Goal: Complete application form: Complete application form

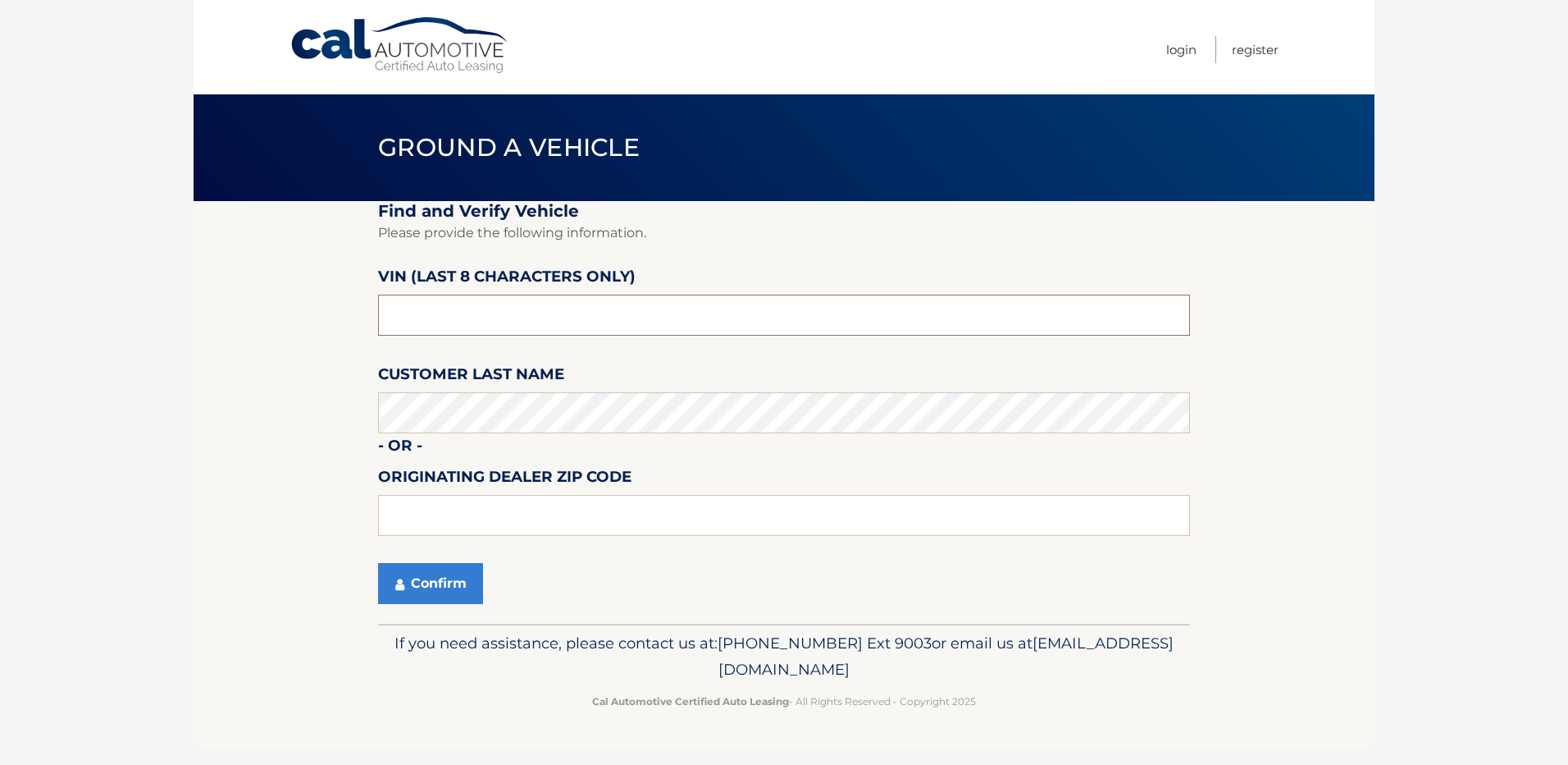
click at [469, 328] on input "text" at bounding box center [784, 315] width 812 height 41
type input "N8610111"
click at [444, 576] on button "Confirm" at bounding box center [430, 584] width 105 height 41
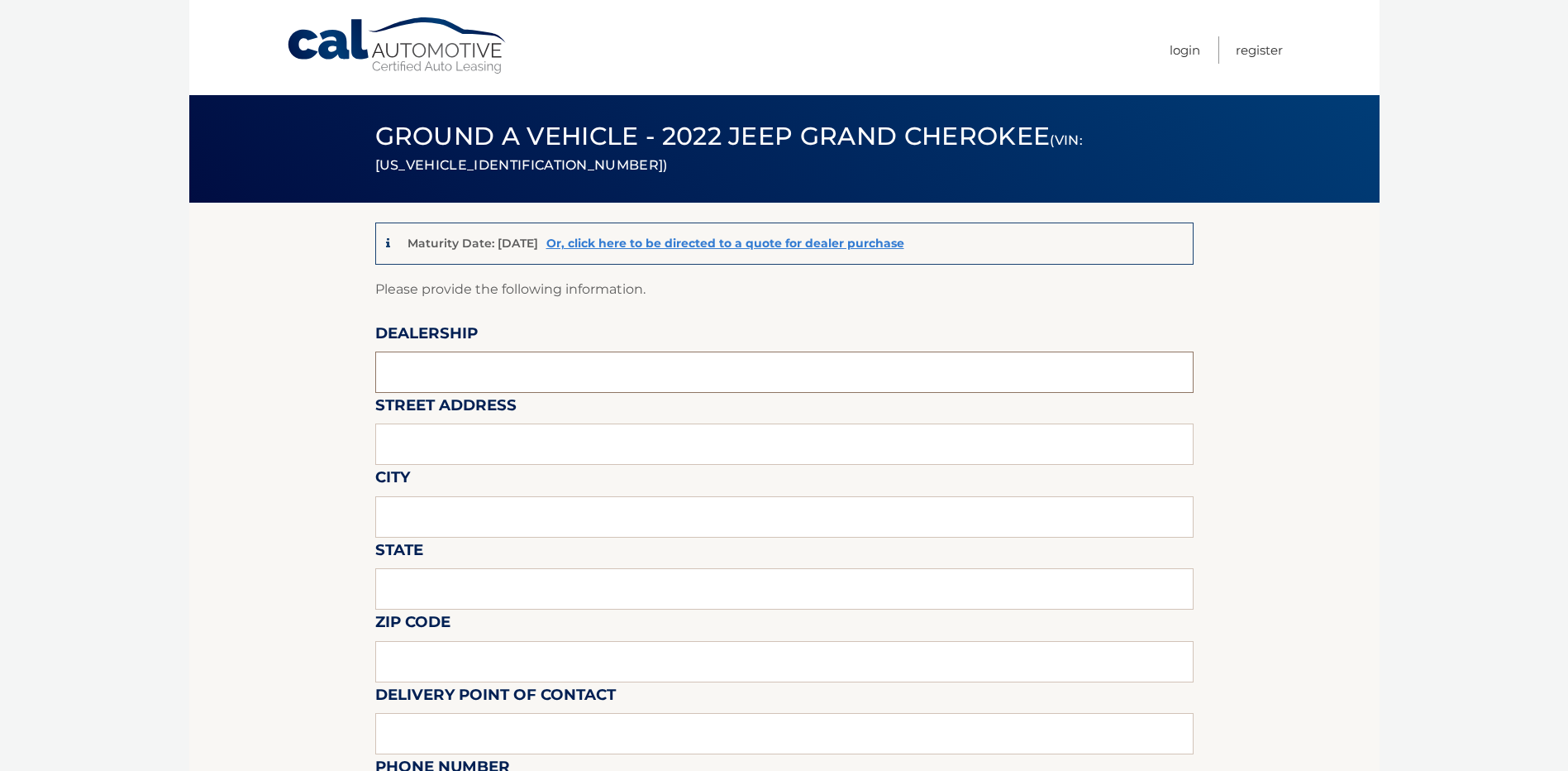
click at [524, 366] on input "text" at bounding box center [784, 373] width 818 height 42
type input "Towne CDJR"
type input "[STREET_ADDRESS]"
type input "[GEOGRAPHIC_DATA]"
type input "ny"
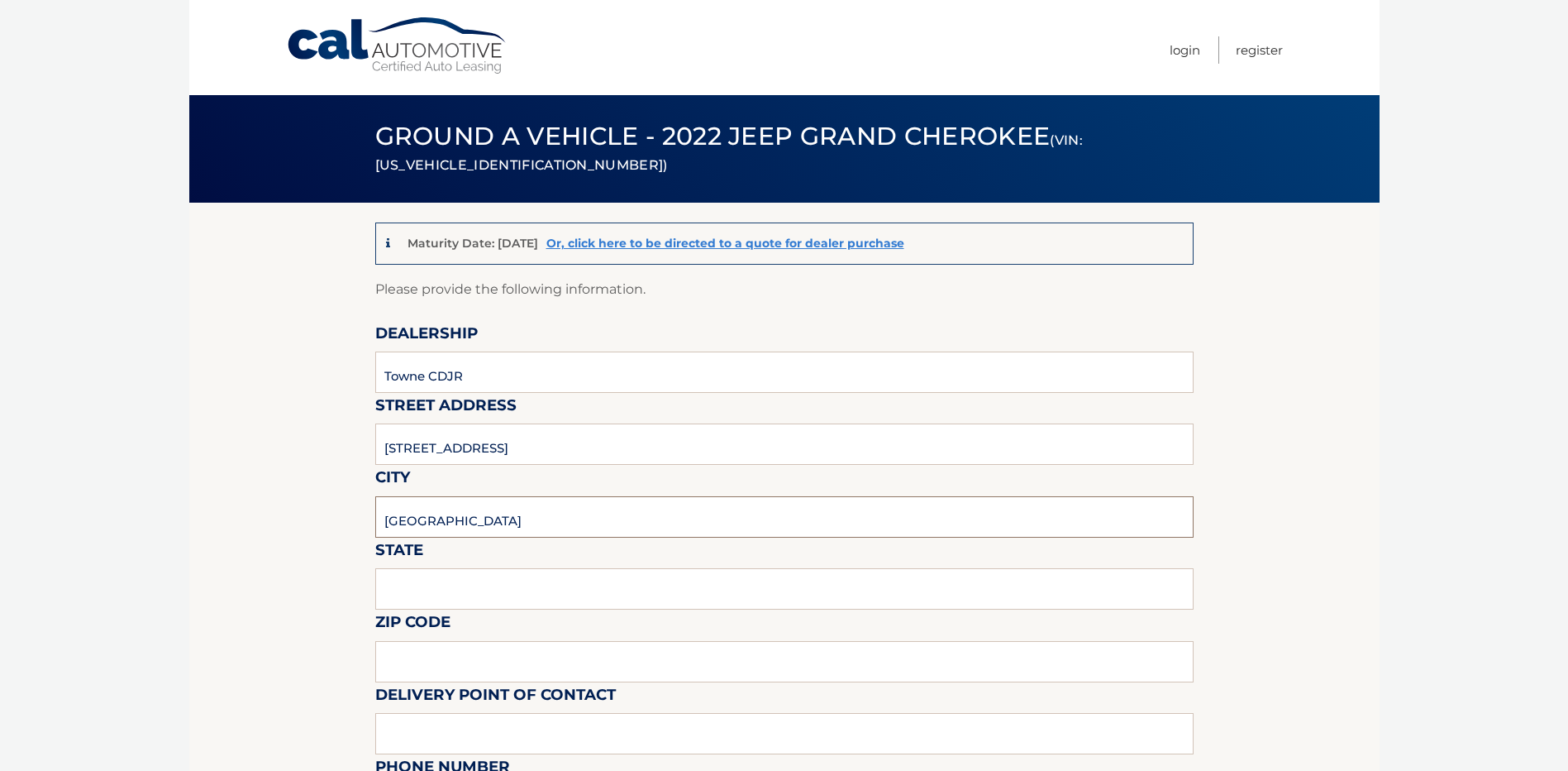
type input "14075"
type input "towne"
type input "7166465200"
type input "[EMAIL_ADDRESS][DOMAIN_NAME]"
type input "[PERSON_NAME]"
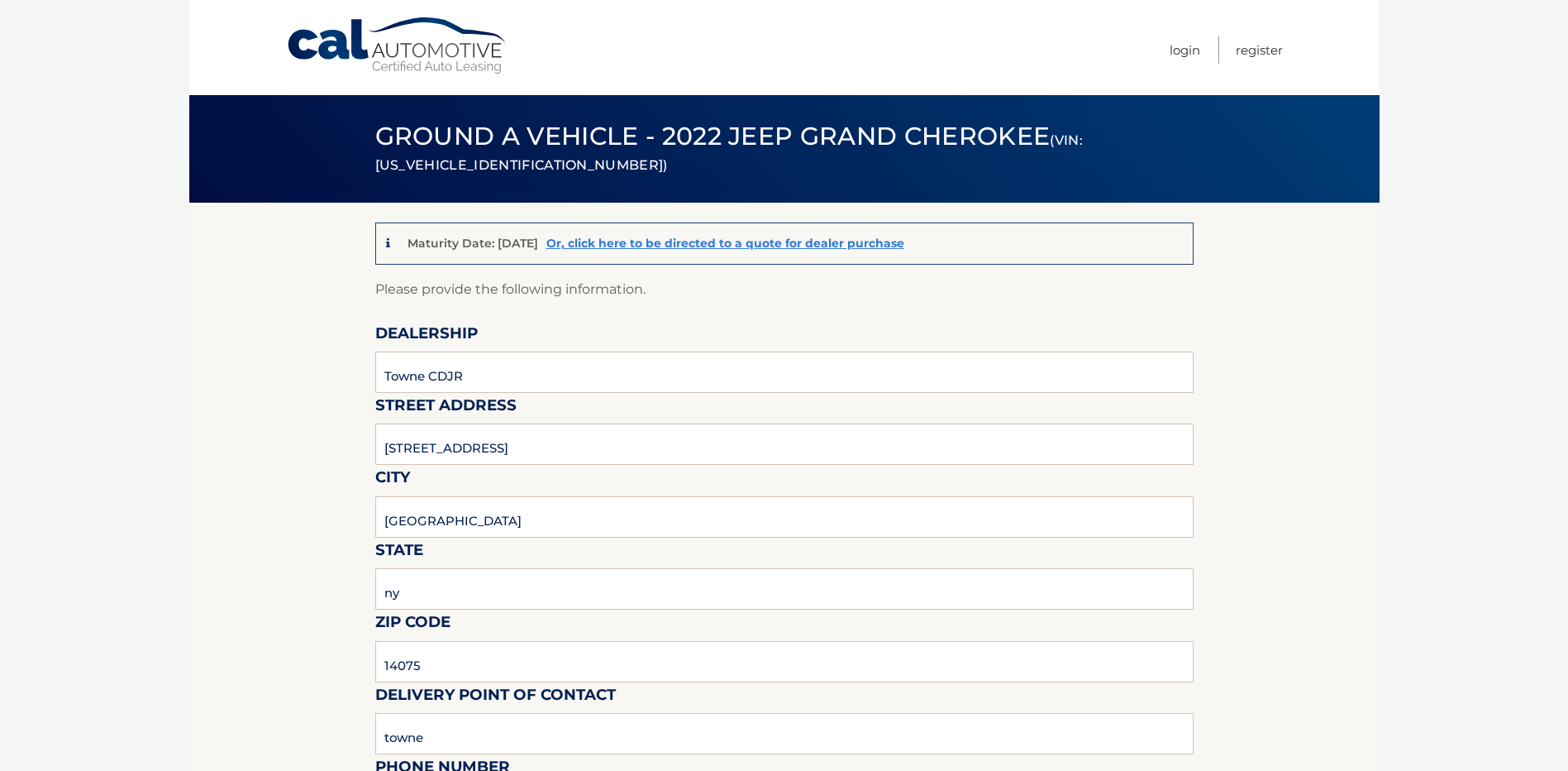
type input "7166465200"
type input "[EMAIL_ADDRESS][DOMAIN_NAME]"
type input "[PERSON_NAME]"
type input "n/a"
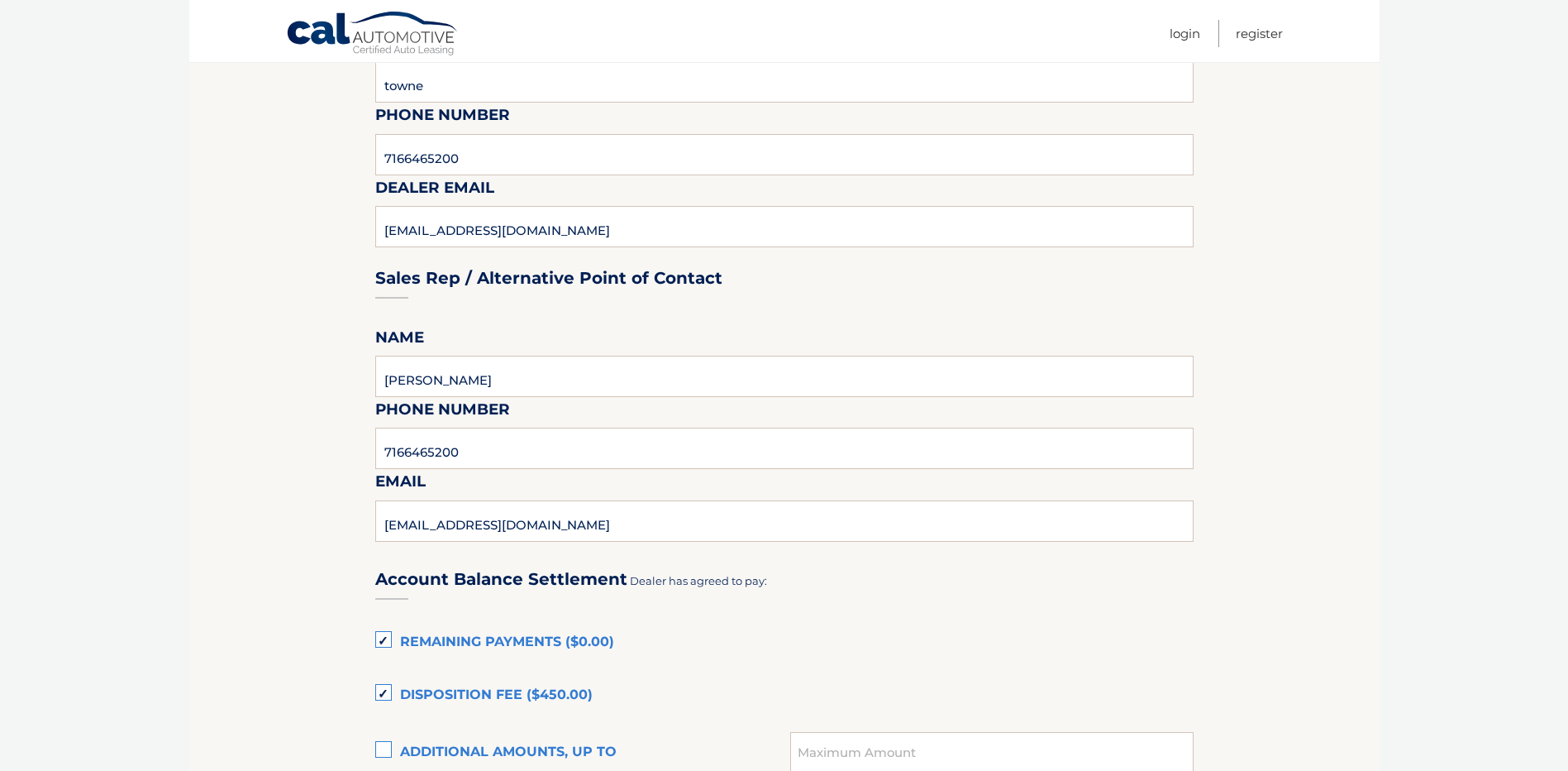
scroll to position [827, 0]
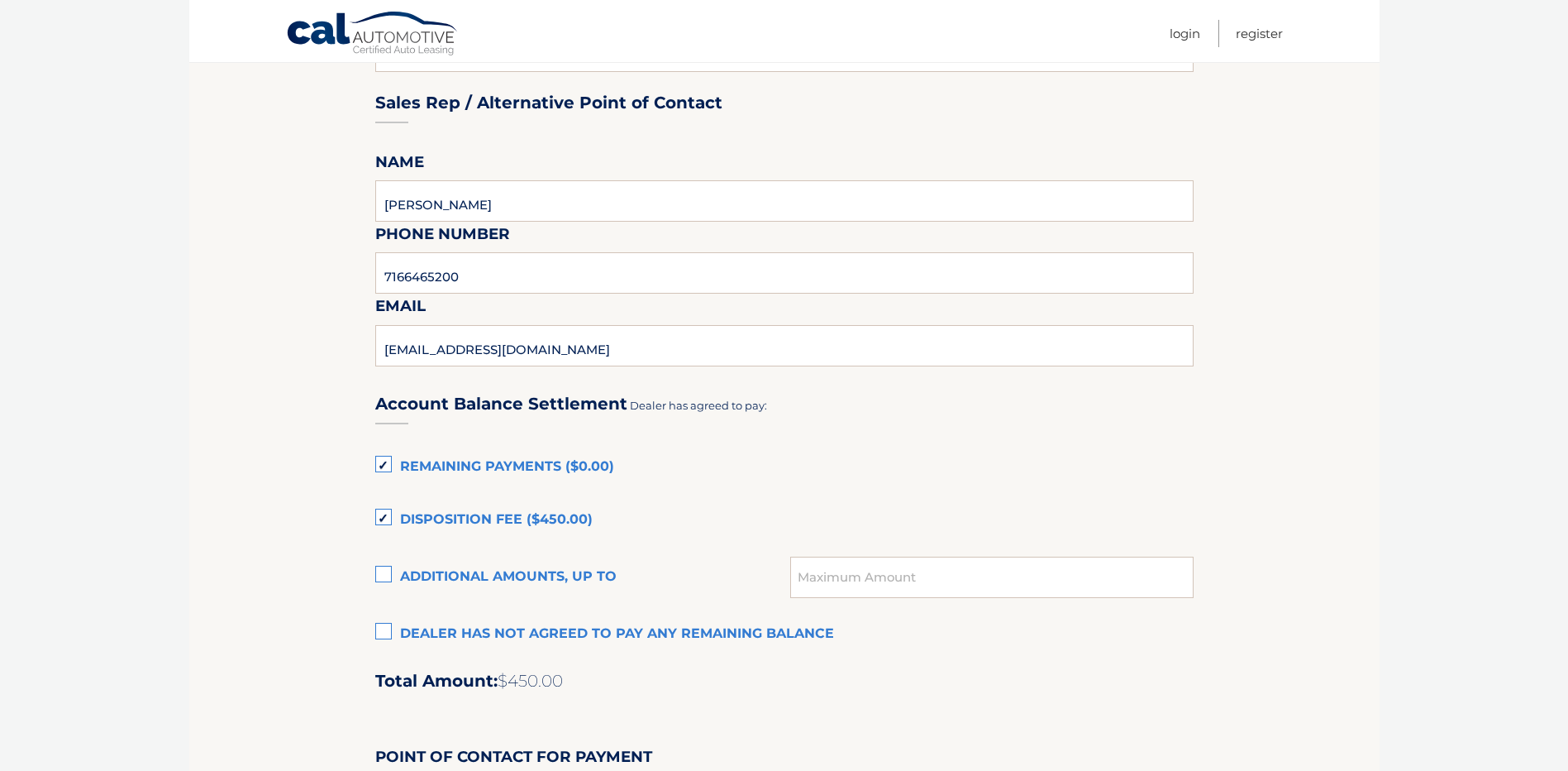
click at [388, 627] on label "Dealer has not agreed to pay any remaining balance" at bounding box center [784, 634] width 818 height 33
click at [0, 0] on input "Dealer has not agreed to pay any remaining balance" at bounding box center [0, 0] width 0 height 0
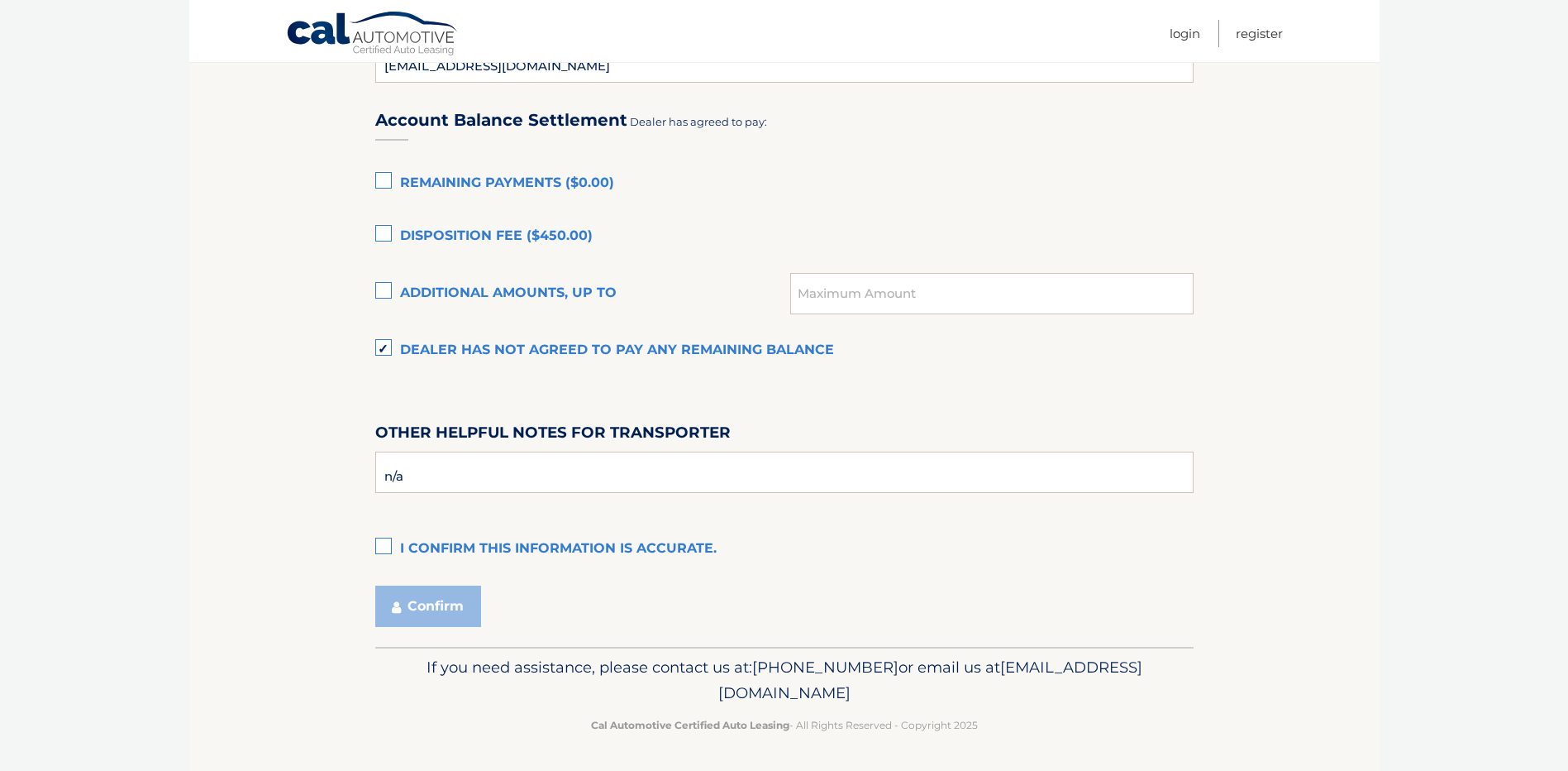
scroll to position [1112, 0]
click at [381, 541] on label "I confirm this information is accurate." at bounding box center [784, 547] width 818 height 33
click at [0, 0] on input "I confirm this information is accurate." at bounding box center [0, 0] width 0 height 0
click at [416, 616] on button "Confirm" at bounding box center [428, 605] width 106 height 42
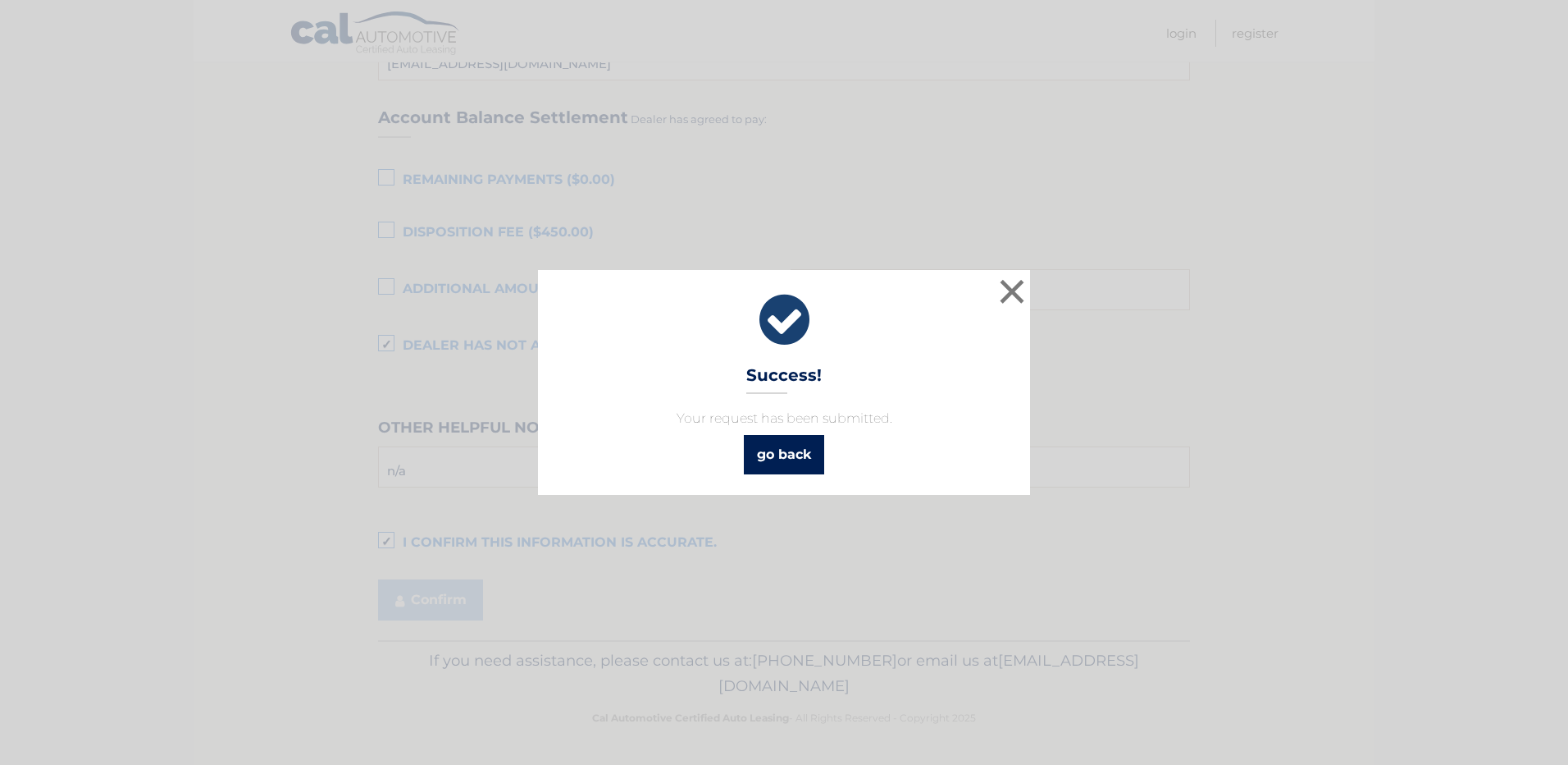
click at [755, 457] on link "go back" at bounding box center [784, 455] width 81 height 40
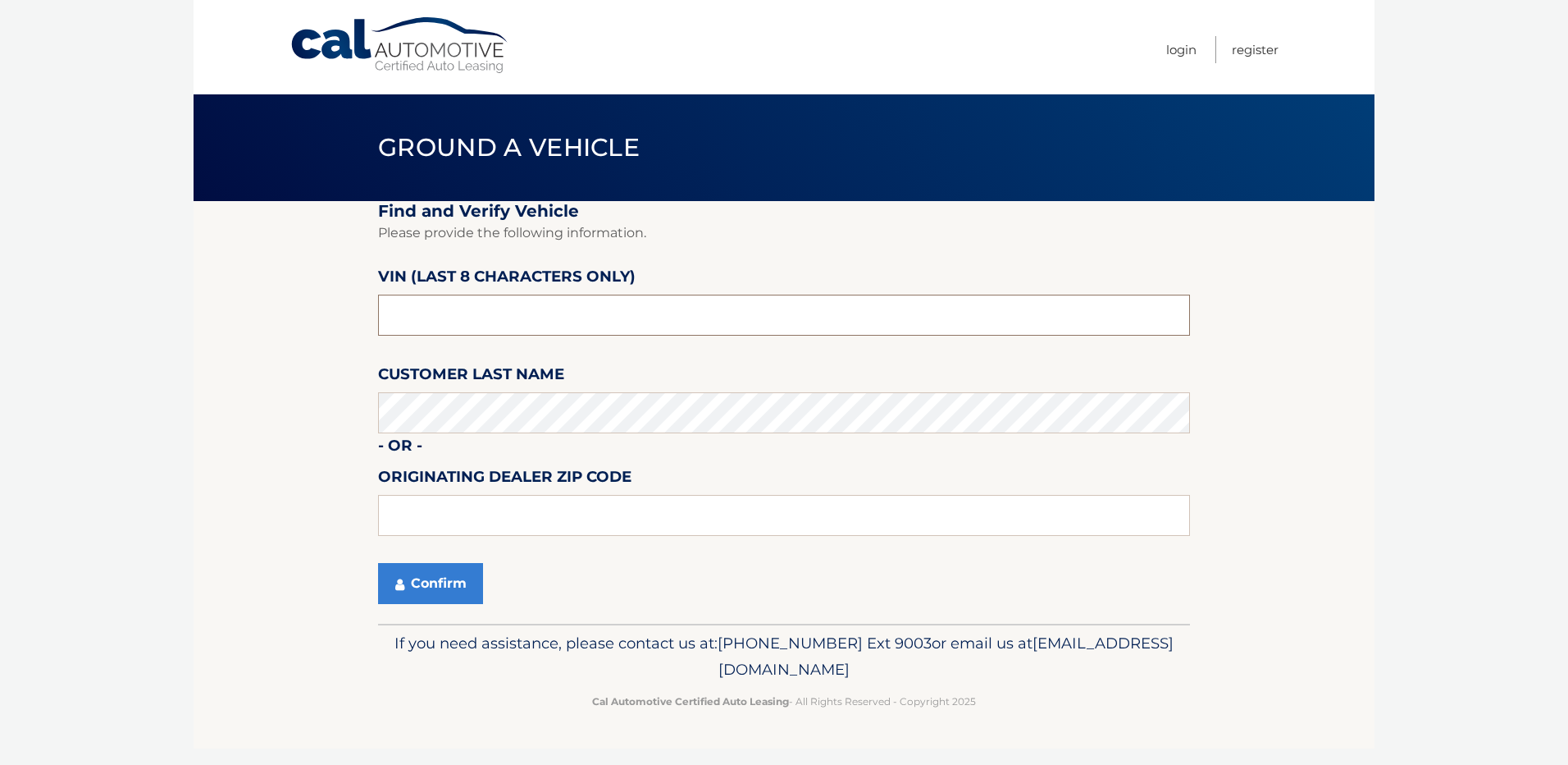
click at [456, 320] on input "text" at bounding box center [784, 315] width 812 height 41
type input "P8750219"
drag, startPoint x: 386, startPoint y: 315, endPoint x: 458, endPoint y: 331, distance: 73.8
click at [458, 331] on input "P8750219" at bounding box center [784, 315] width 812 height 41
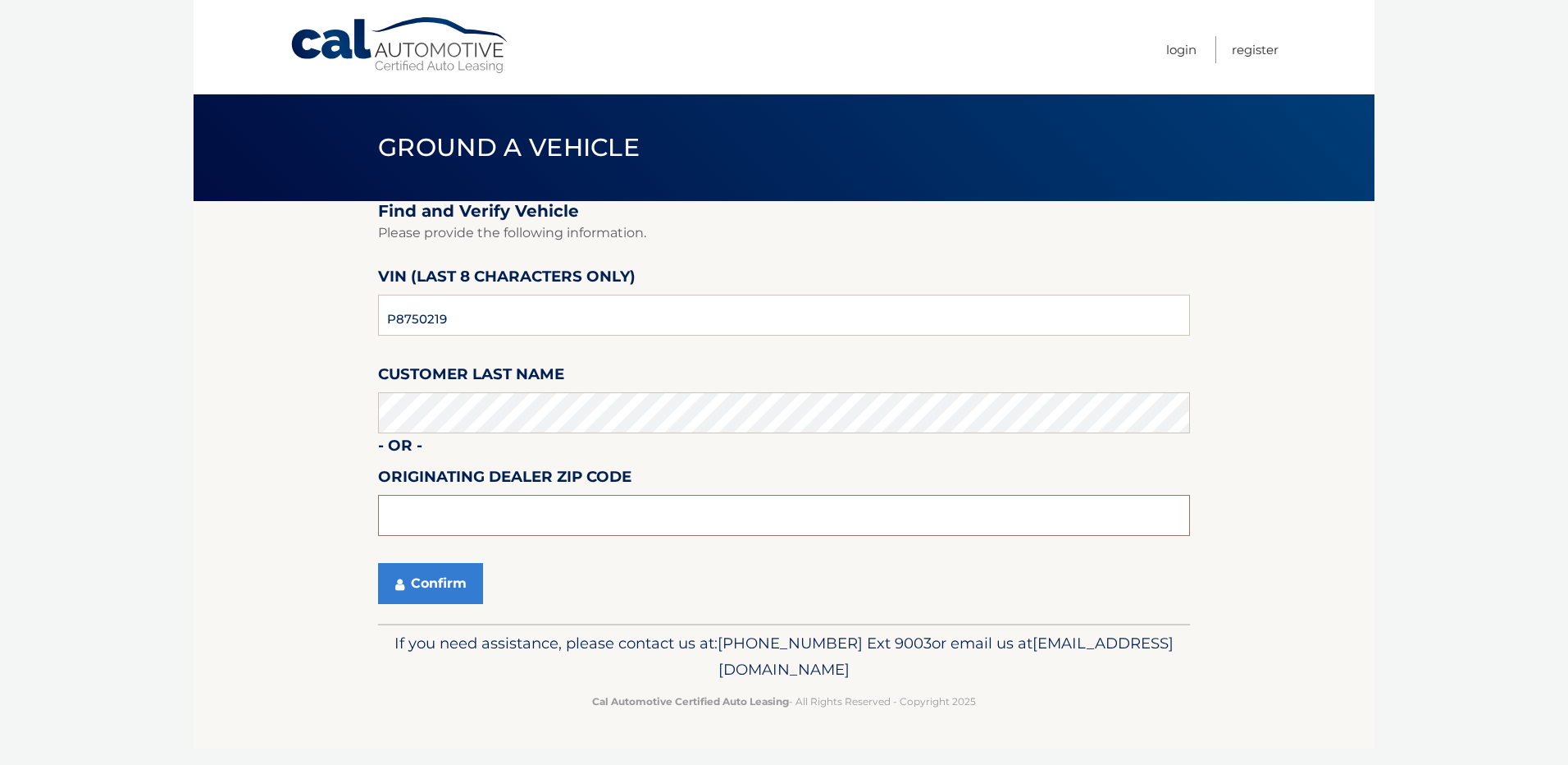
click at [447, 523] on input "text" at bounding box center [784, 516] width 812 height 41
click at [390, 579] on button "Confirm" at bounding box center [430, 584] width 105 height 41
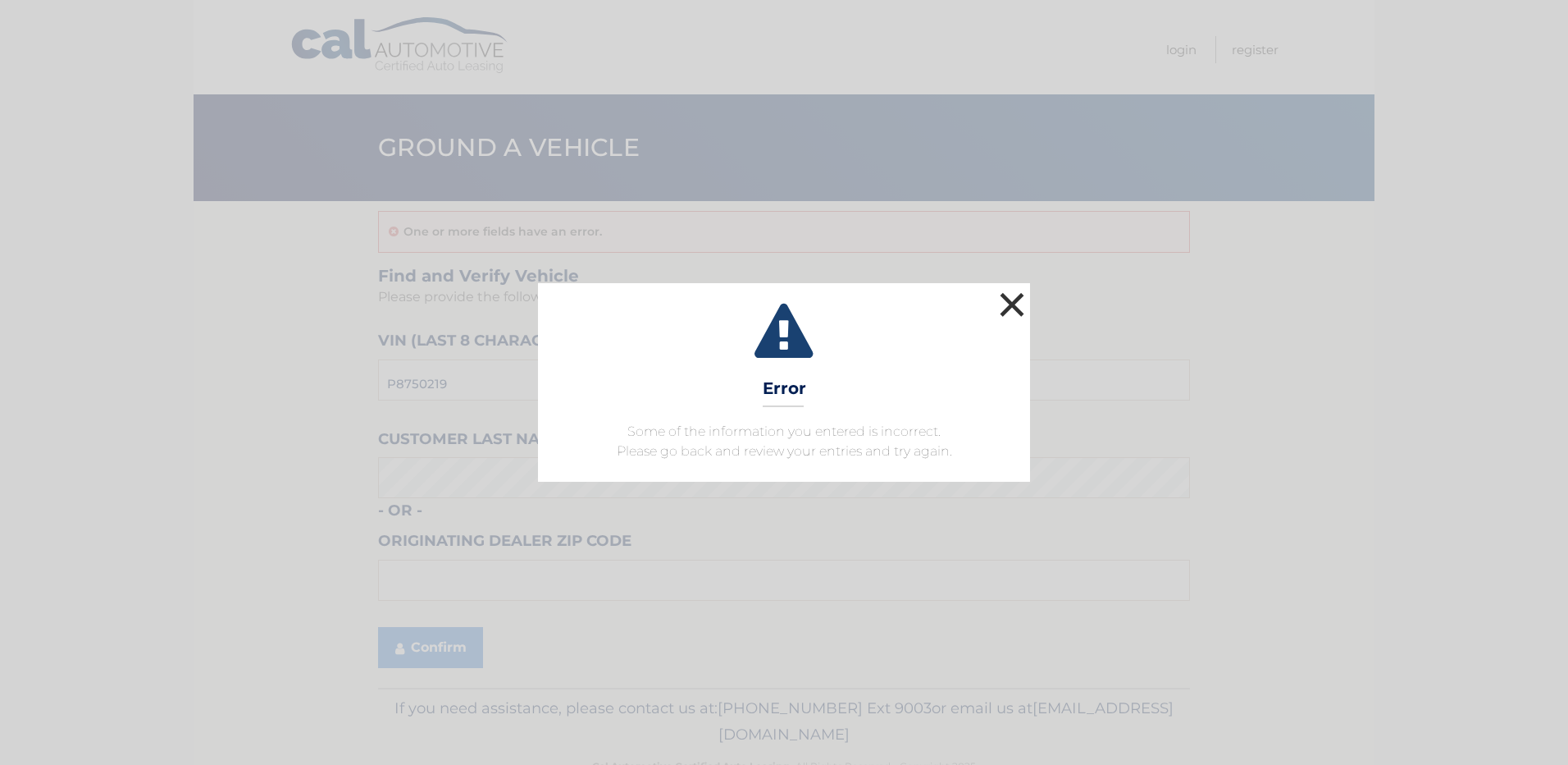
click at [1018, 292] on button "×" at bounding box center [1012, 304] width 33 height 33
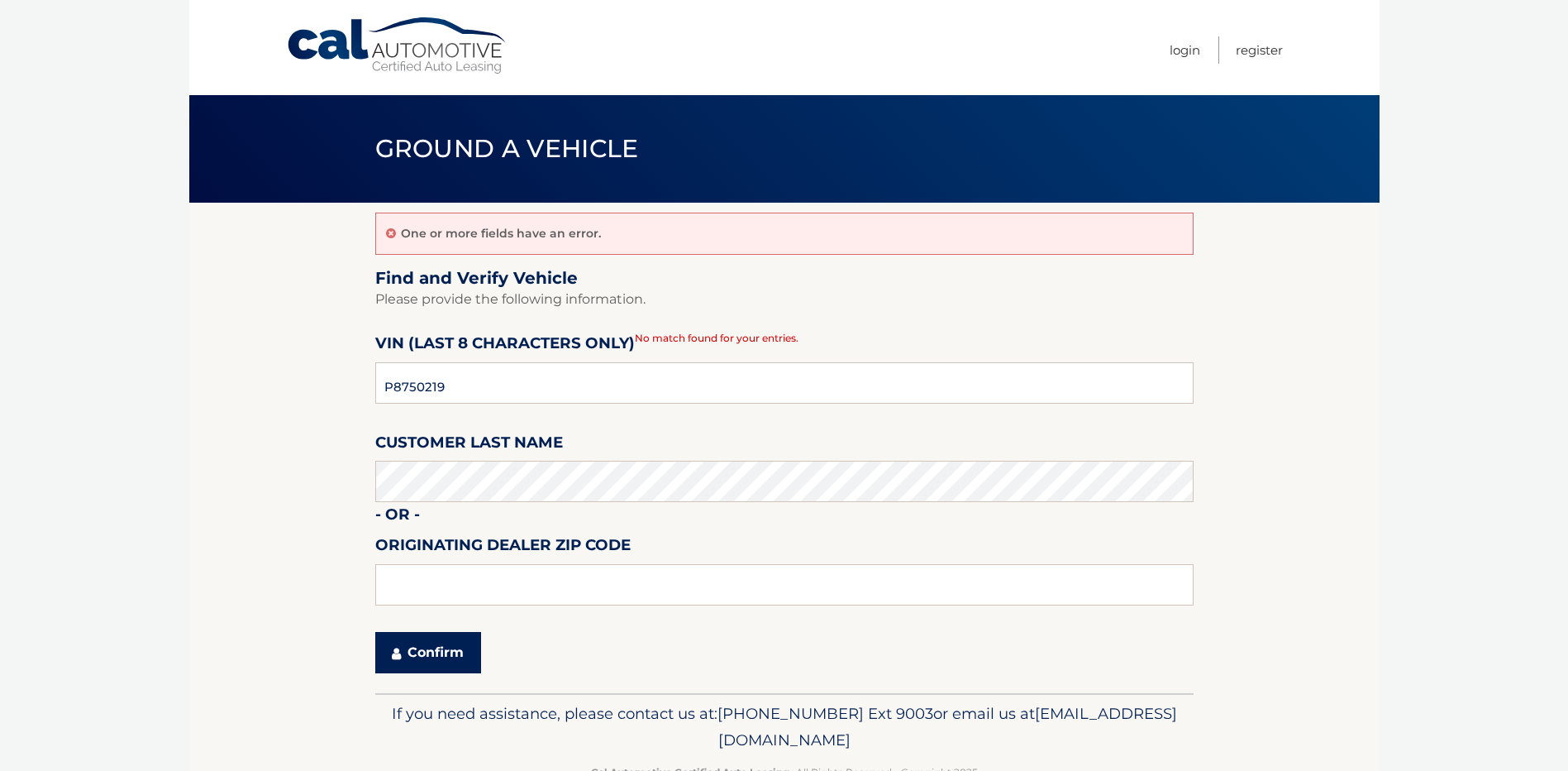
click at [436, 652] on button "Confirm" at bounding box center [428, 652] width 106 height 42
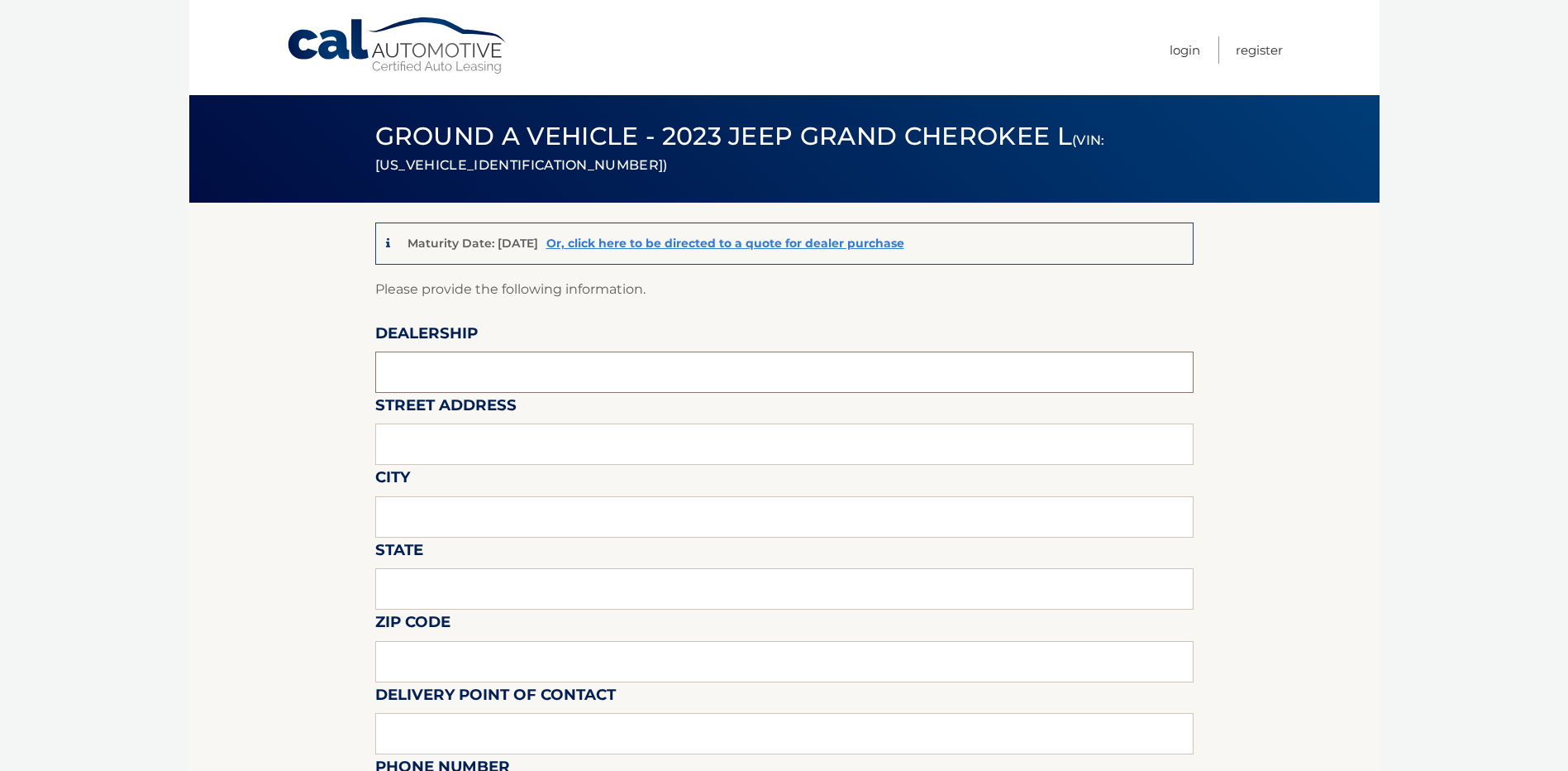
click at [532, 378] on input "text" at bounding box center [784, 373] width 818 height 42
type input "Towne CDJR"
type input "[STREET_ADDRESS]"
type input "[GEOGRAPHIC_DATA]"
type input "ny"
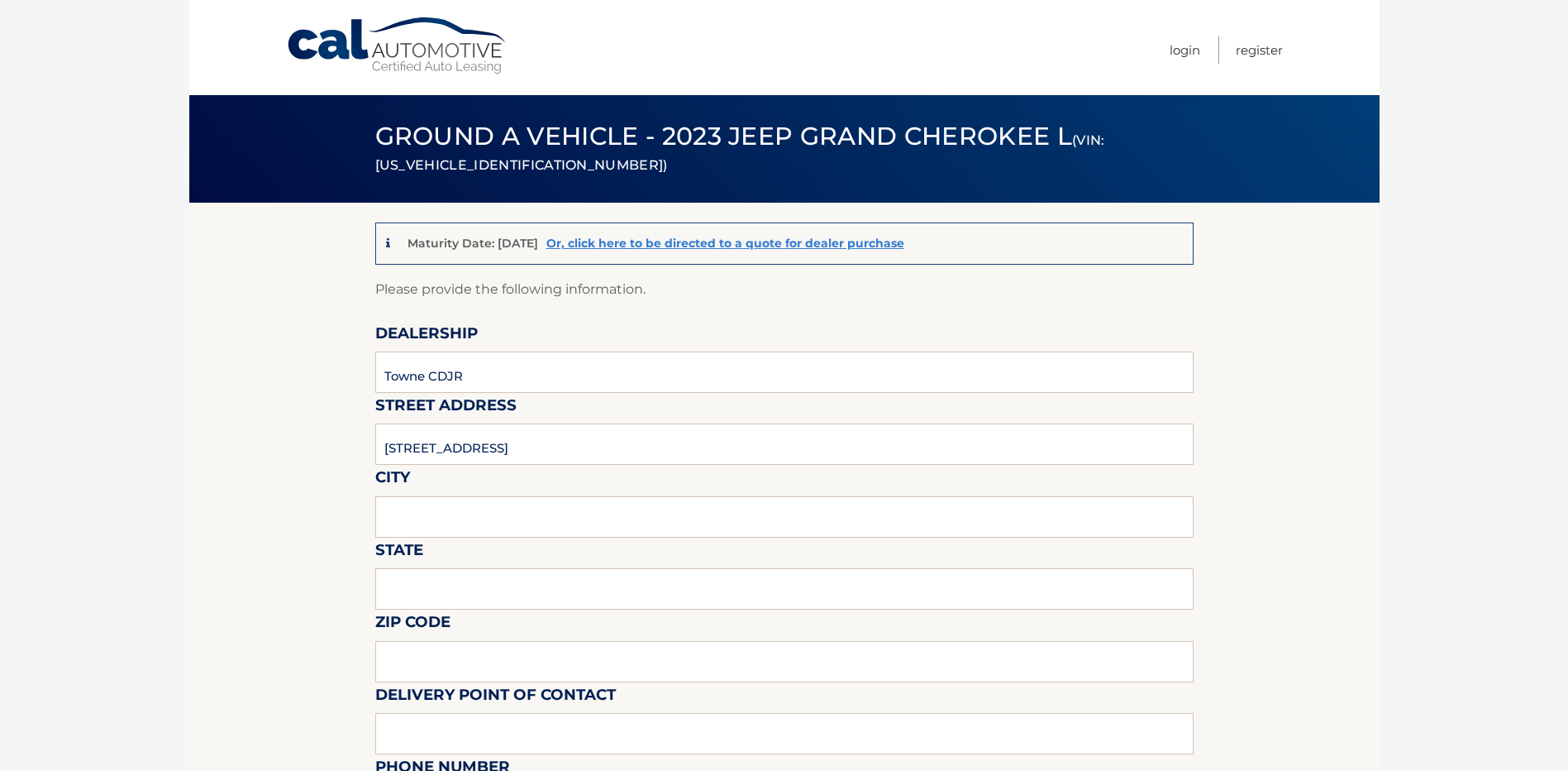
type input "14075"
type input "towne"
type input "7166465200"
type input "[EMAIL_ADDRESS][DOMAIN_NAME]"
type input "[PERSON_NAME]"
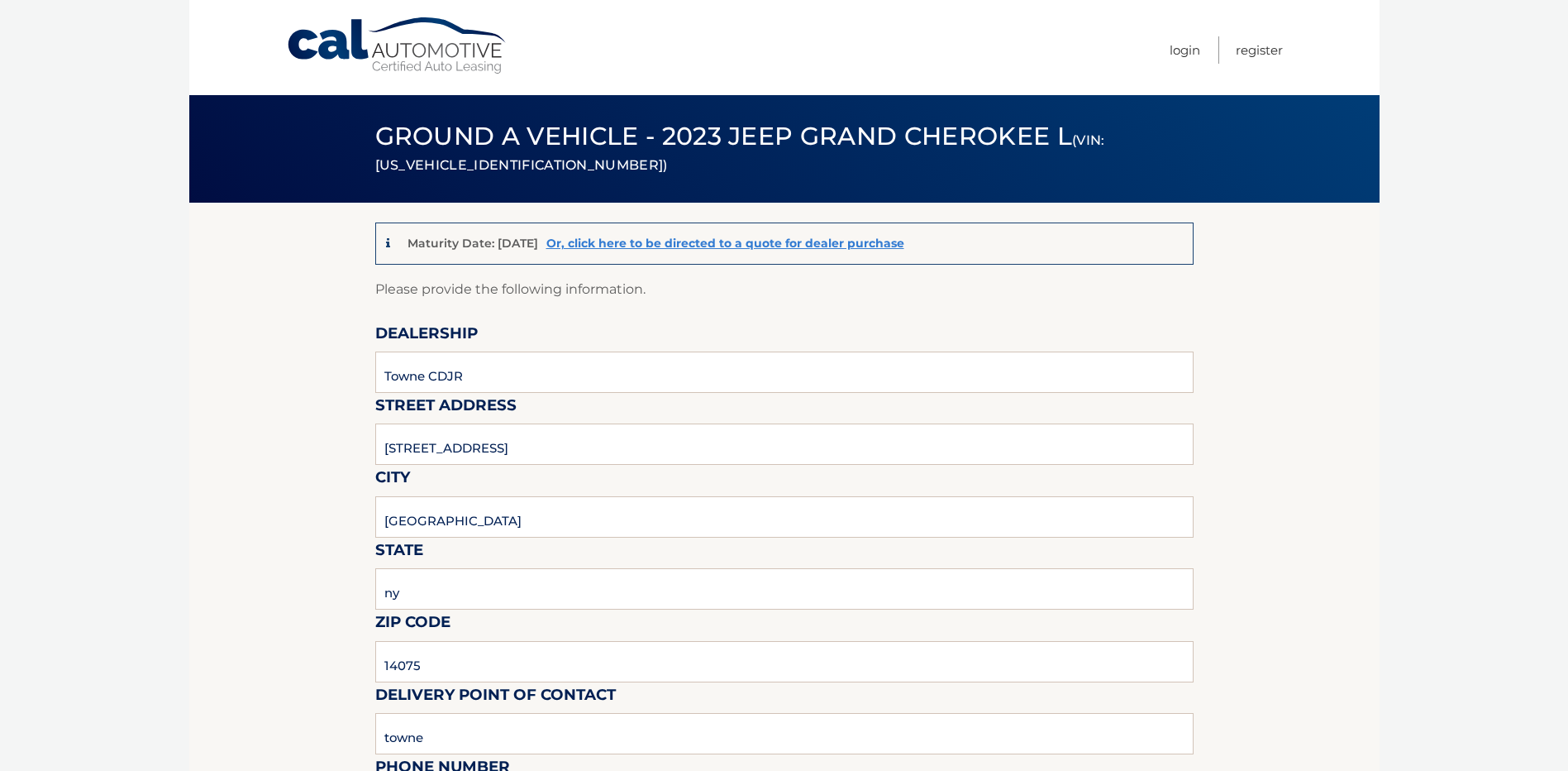
type input "7166465200"
type input "[EMAIL_ADDRESS][DOMAIN_NAME]"
type input "[PERSON_NAME]"
type input "n/a"
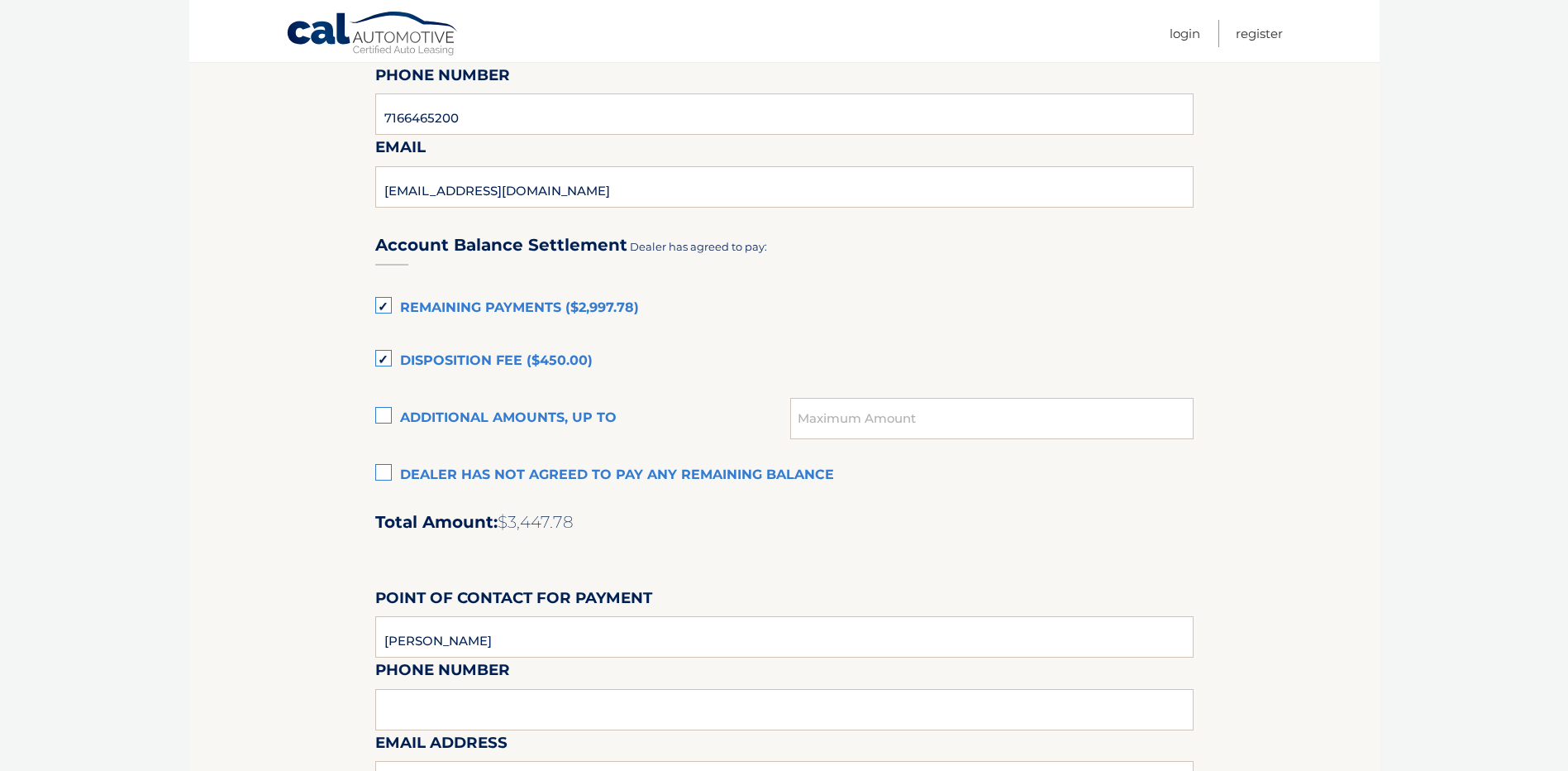
scroll to position [993, 0]
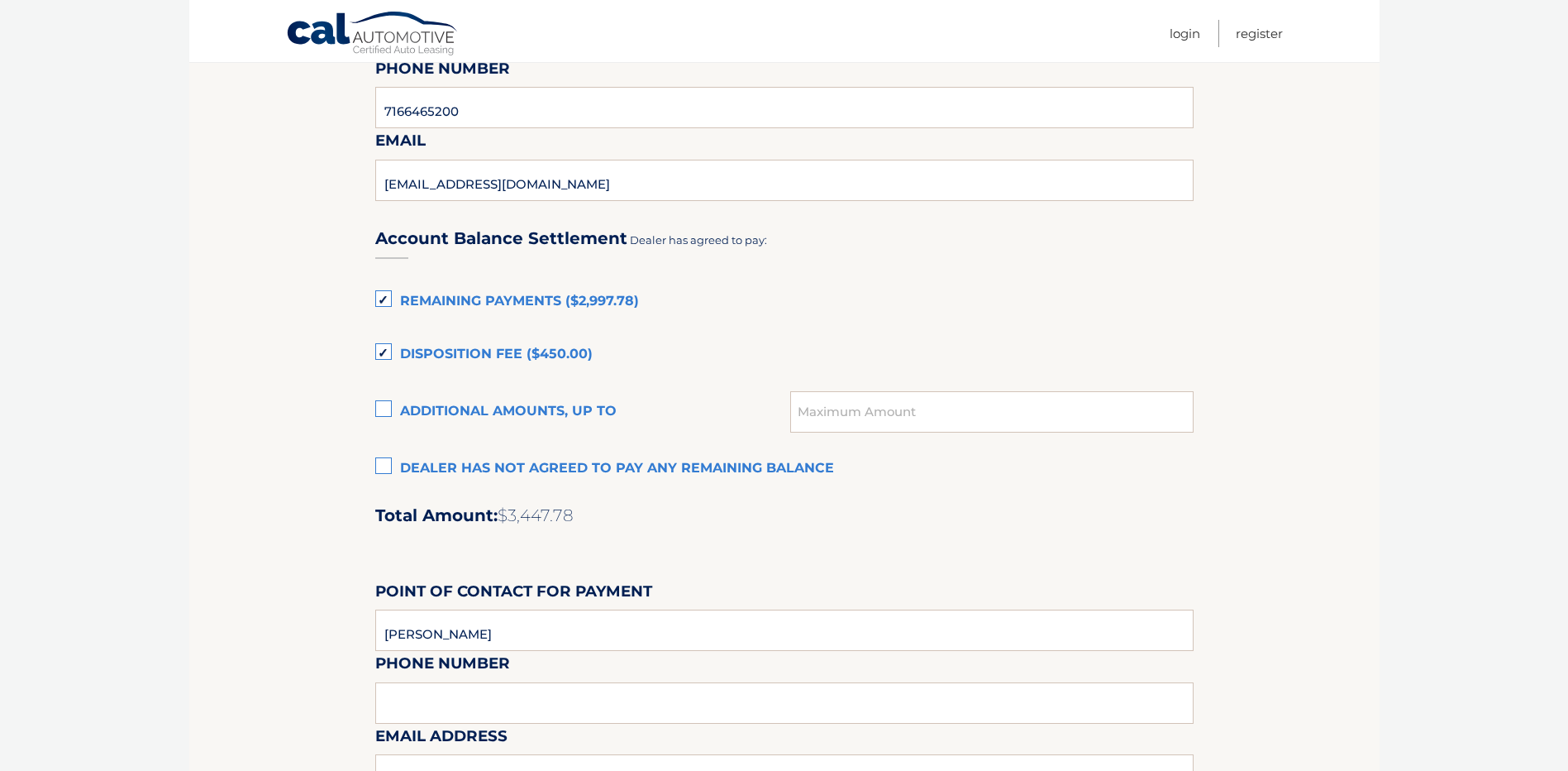
click at [376, 466] on label "Dealer has not agreed to pay any remaining balance" at bounding box center [784, 469] width 818 height 33
click at [0, 0] on input "Dealer has not agreed to pay any remaining balance" at bounding box center [0, 0] width 0 height 0
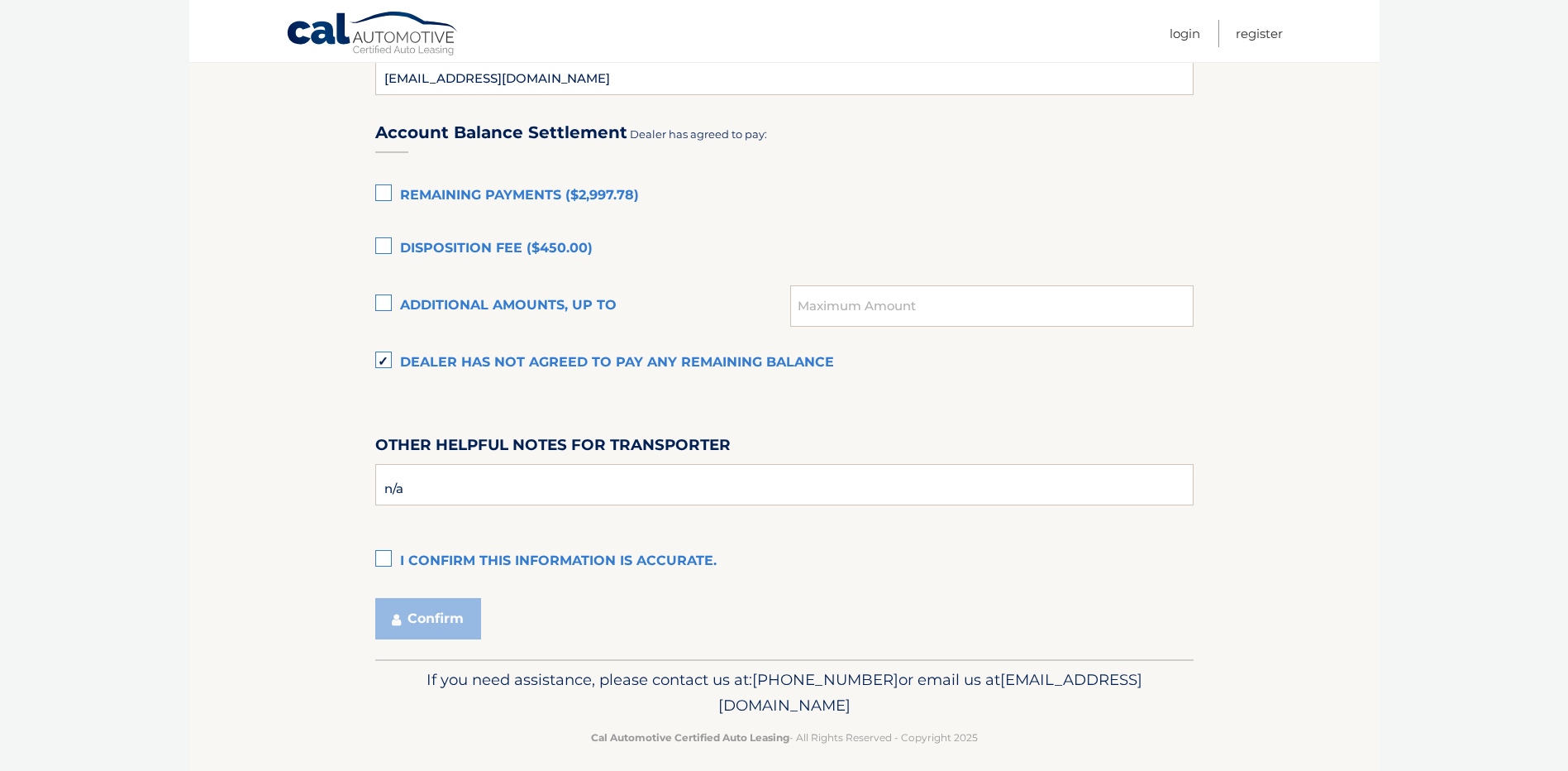
scroll to position [1112, 0]
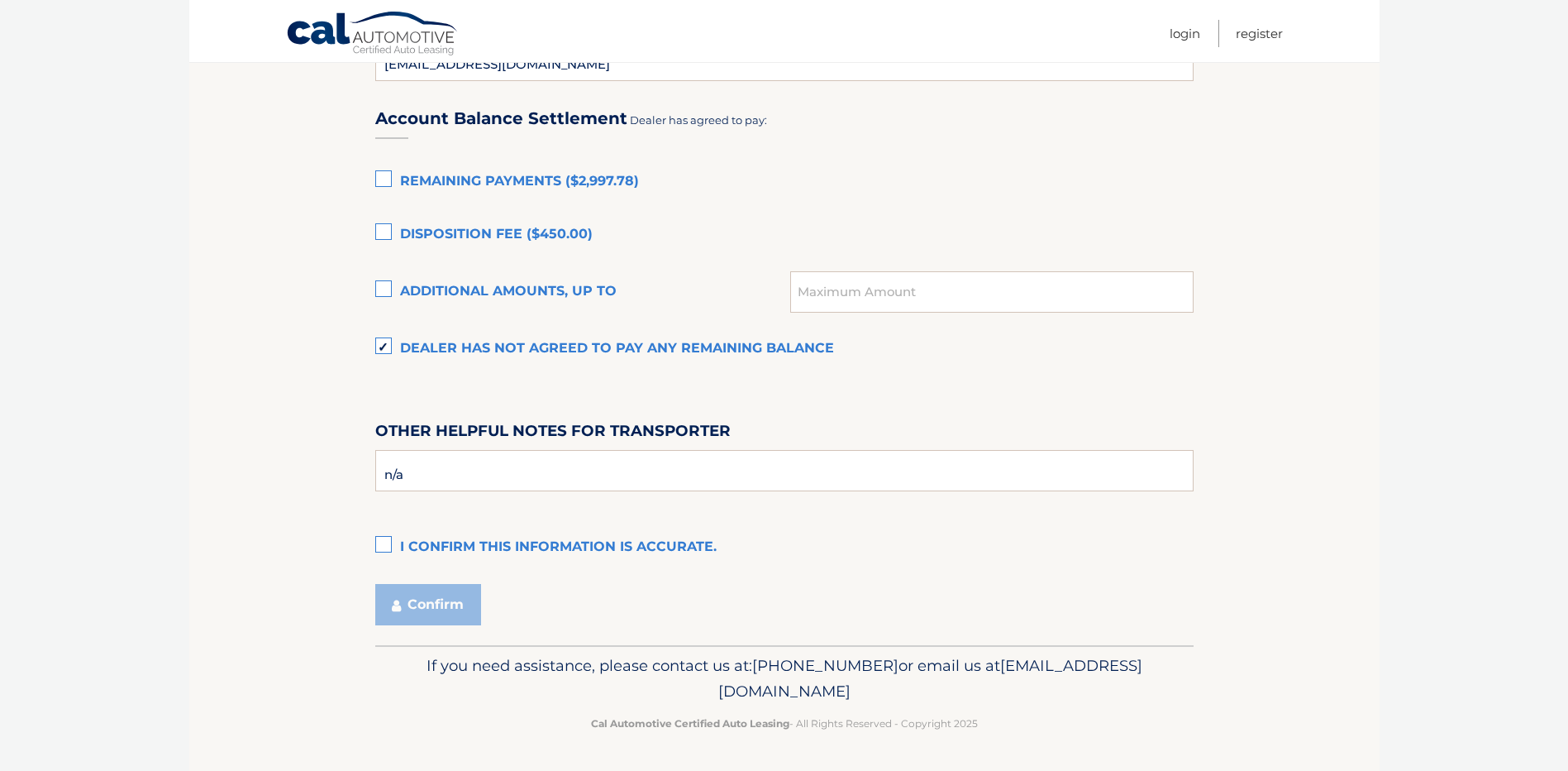
click at [377, 541] on label "I confirm this information is accurate." at bounding box center [784, 547] width 818 height 33
click at [0, 0] on input "I confirm this information is accurate." at bounding box center [0, 0] width 0 height 0
click at [436, 616] on button "Confirm" at bounding box center [428, 605] width 106 height 42
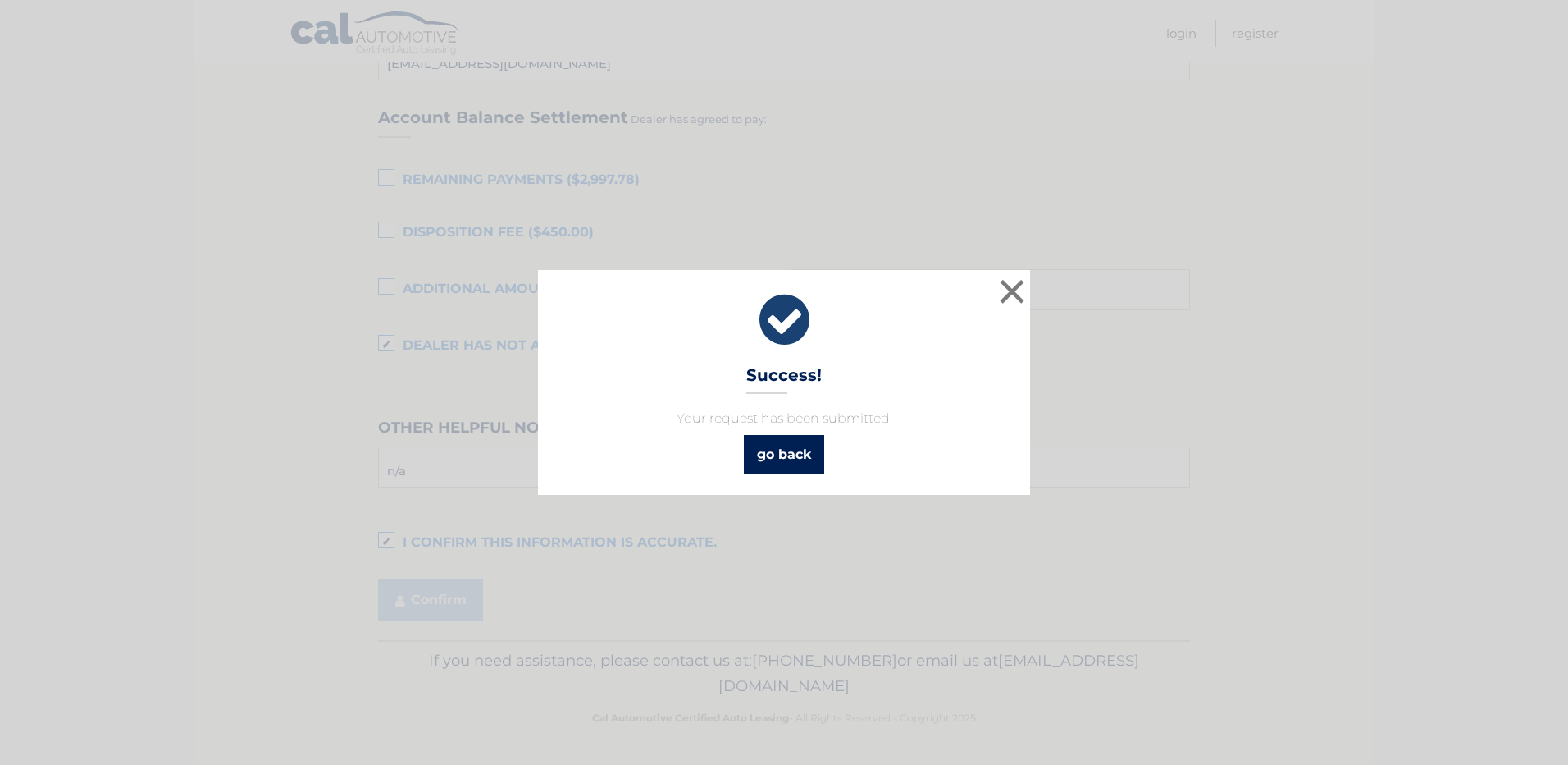
click at [812, 449] on link "go back" at bounding box center [784, 455] width 81 height 40
